Goal: Task Accomplishment & Management: Manage account settings

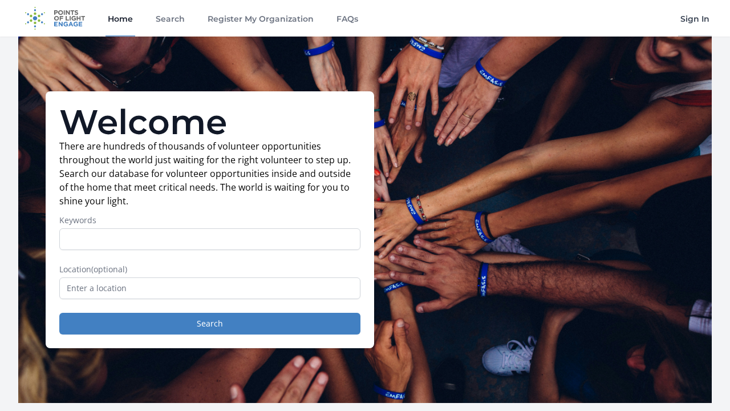
click at [696, 25] on link "Sign In" at bounding box center [695, 18] width 34 height 36
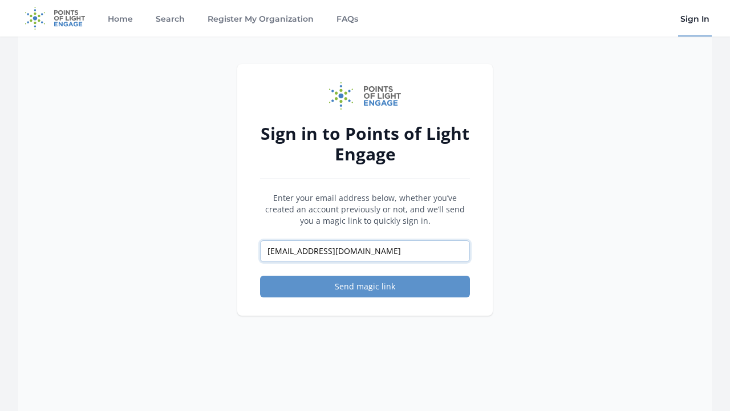
type input "[EMAIL_ADDRESS][DOMAIN_NAME]"
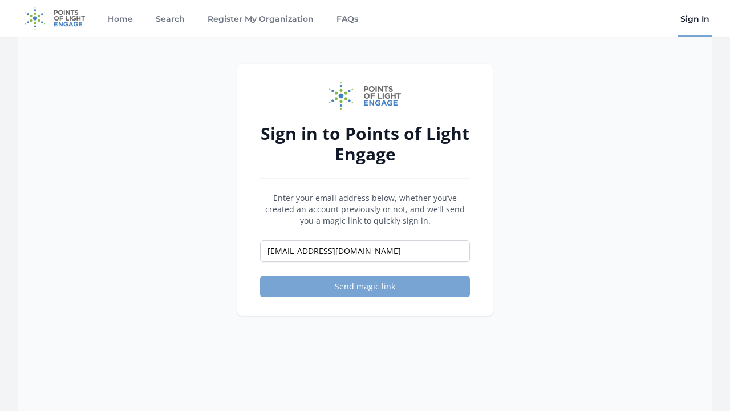
click at [389, 290] on button "Send magic link" at bounding box center [365, 286] width 210 height 22
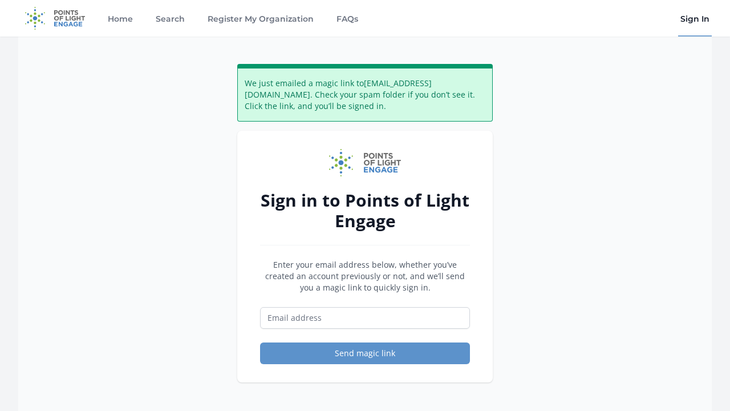
click at [76, 16] on img at bounding box center [55, 18] width 74 height 36
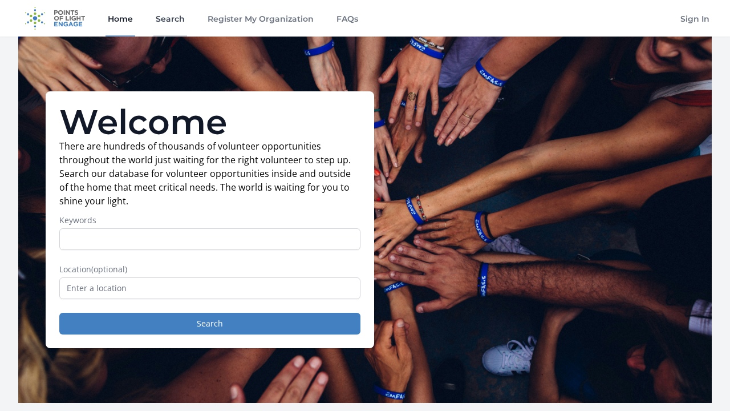
click at [169, 19] on link "Search" at bounding box center [170, 18] width 34 height 36
